Goal: Task Accomplishment & Management: Complete application form

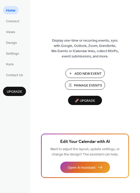
click at [86, 72] on span "Add New Event" at bounding box center [88, 73] width 27 height 5
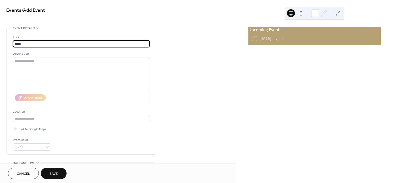
type input "*****"
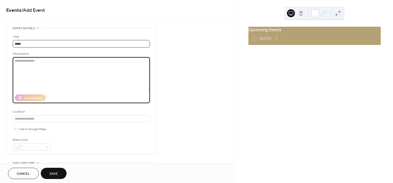
click at [65, 45] on input "*****" at bounding box center [81, 43] width 137 height 7
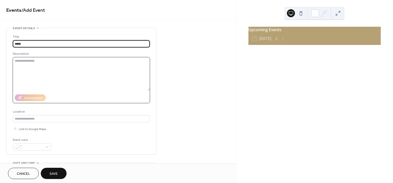
click at [66, 67] on textarea at bounding box center [81, 74] width 137 height 34
